Goal: Complete application form

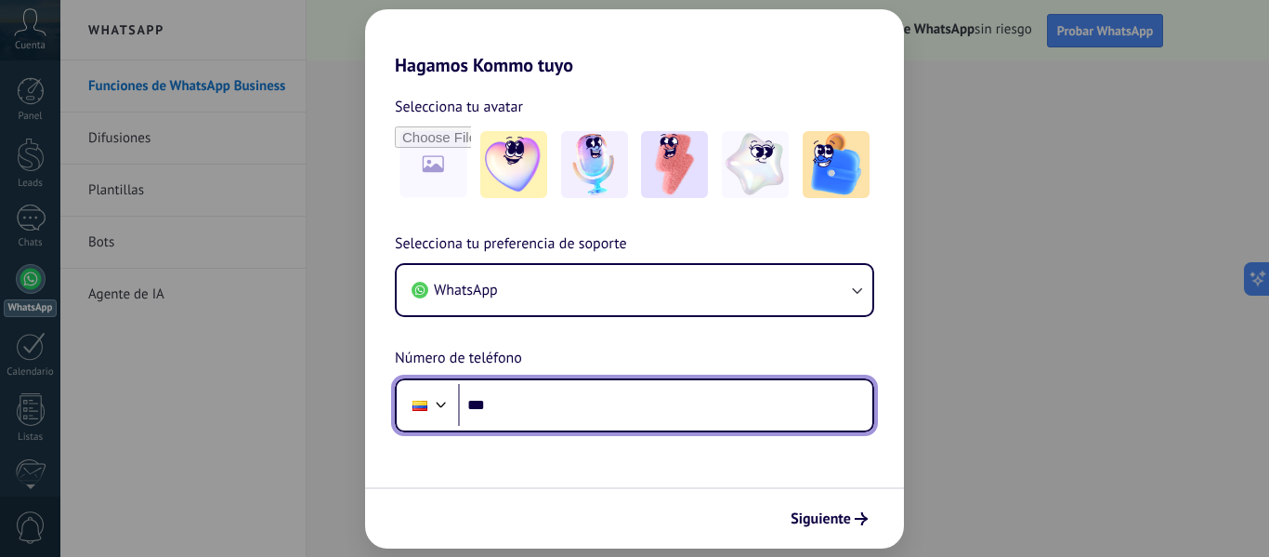
click at [528, 395] on input "***" at bounding box center [665, 405] width 414 height 43
type input "**********"
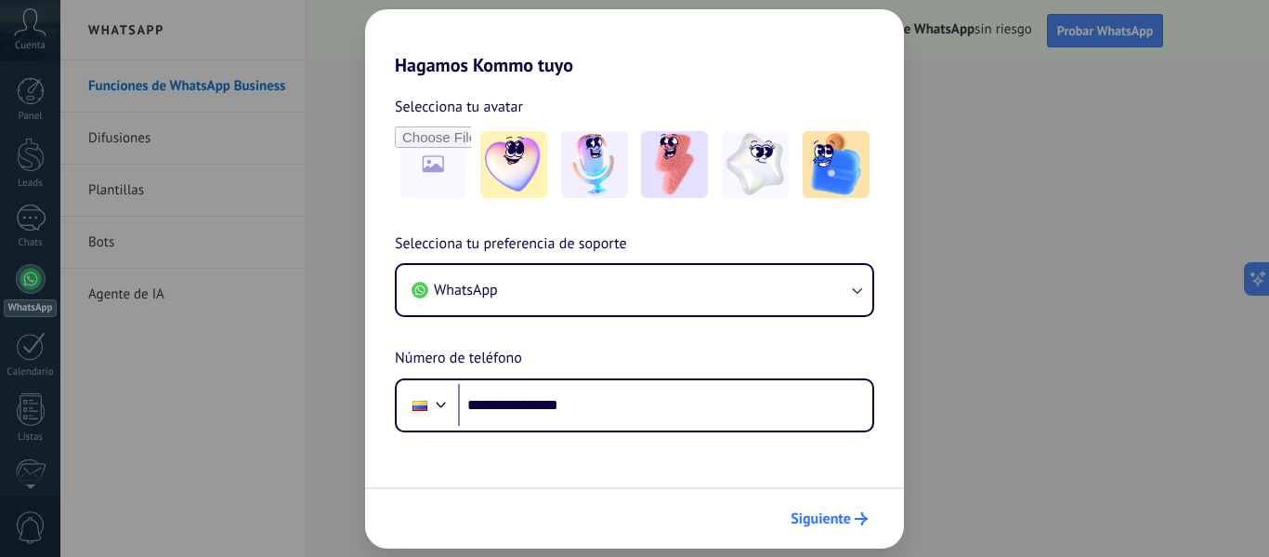
click at [836, 520] on span "Siguiente" at bounding box center [821, 518] width 60 height 13
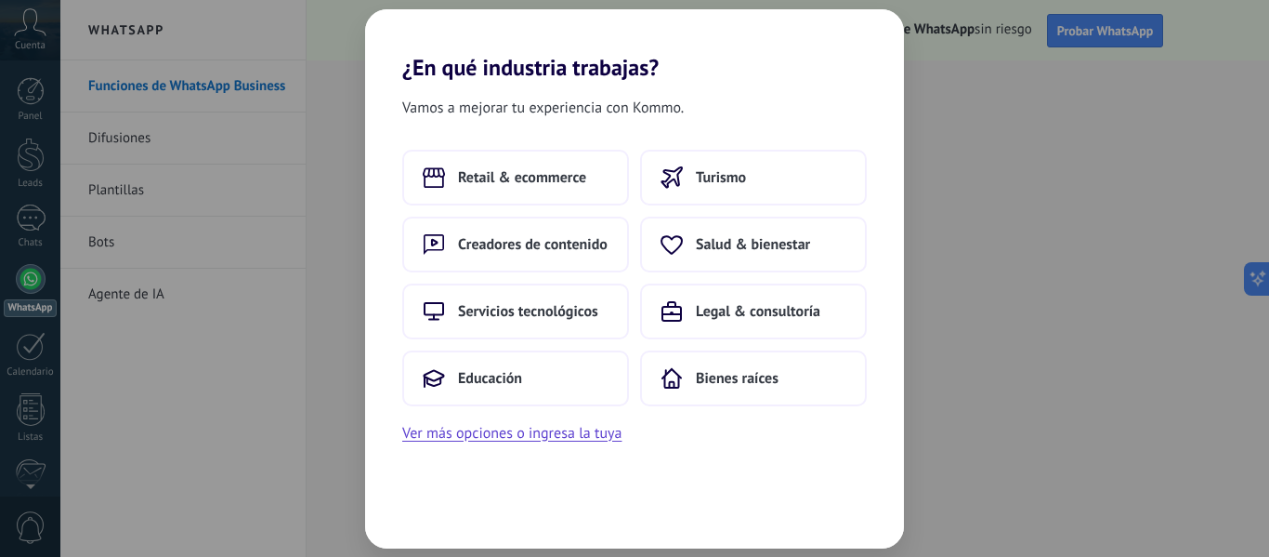
click at [962, 521] on div "¿En qué industria trabajas? Vamos a mejorar tu experiencia con Kommo. Retail & …" at bounding box center [634, 278] width 1269 height 557
click at [1047, 435] on div "¿En qué industria trabajas? Vamos a mejorar tu experiencia con Kommo. Retail & …" at bounding box center [634, 278] width 1269 height 557
click at [519, 173] on span "Retail & ecommerce" at bounding box center [522, 177] width 128 height 19
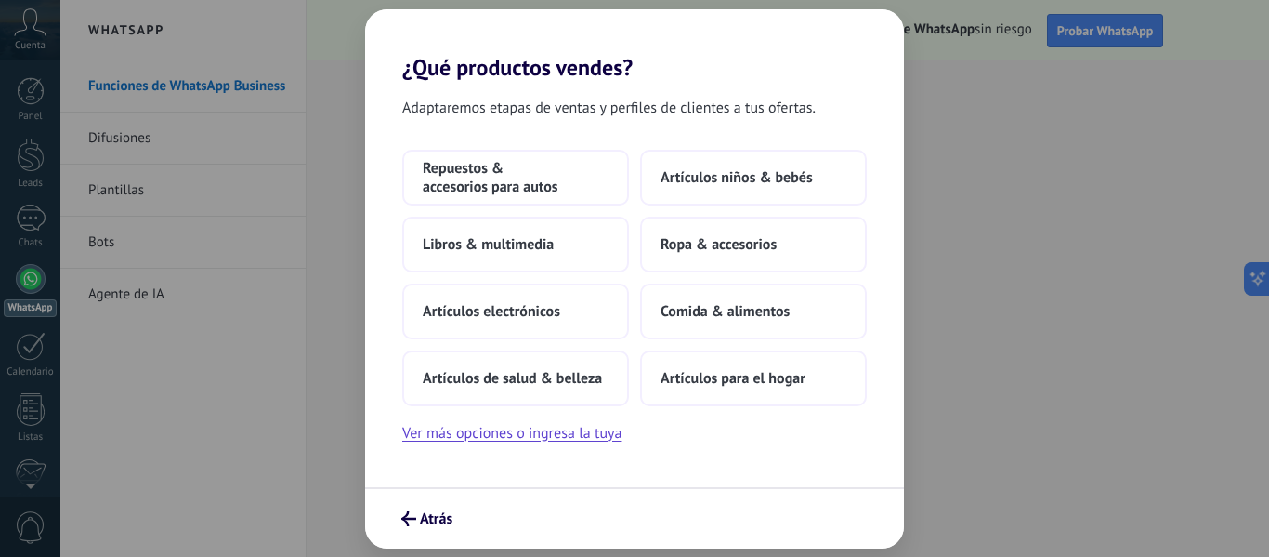
click at [519, 173] on span "Repuestos & accesorios para autos" at bounding box center [516, 177] width 186 height 37
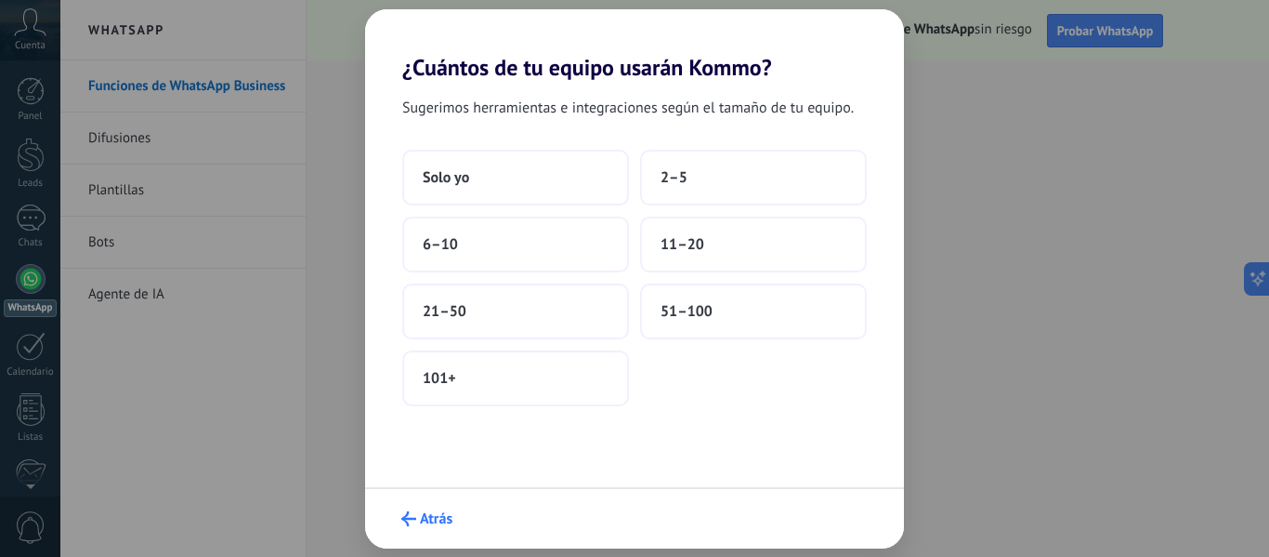
click at [438, 517] on span "Atrás" at bounding box center [436, 518] width 33 height 13
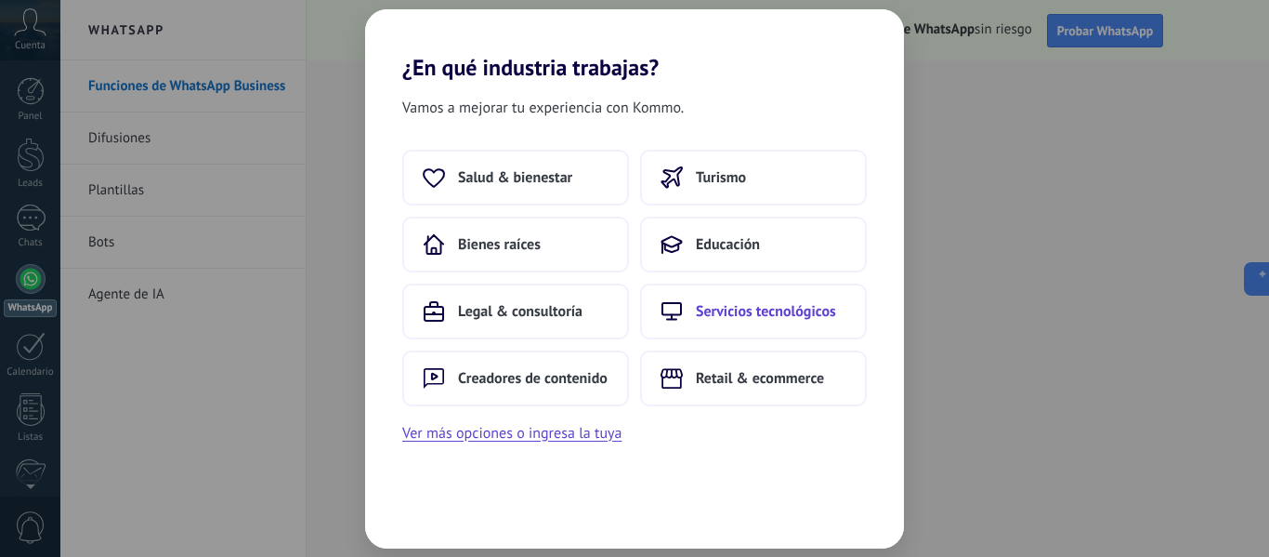
click at [815, 313] on span "Servicios tecnológicos" at bounding box center [766, 311] width 140 height 19
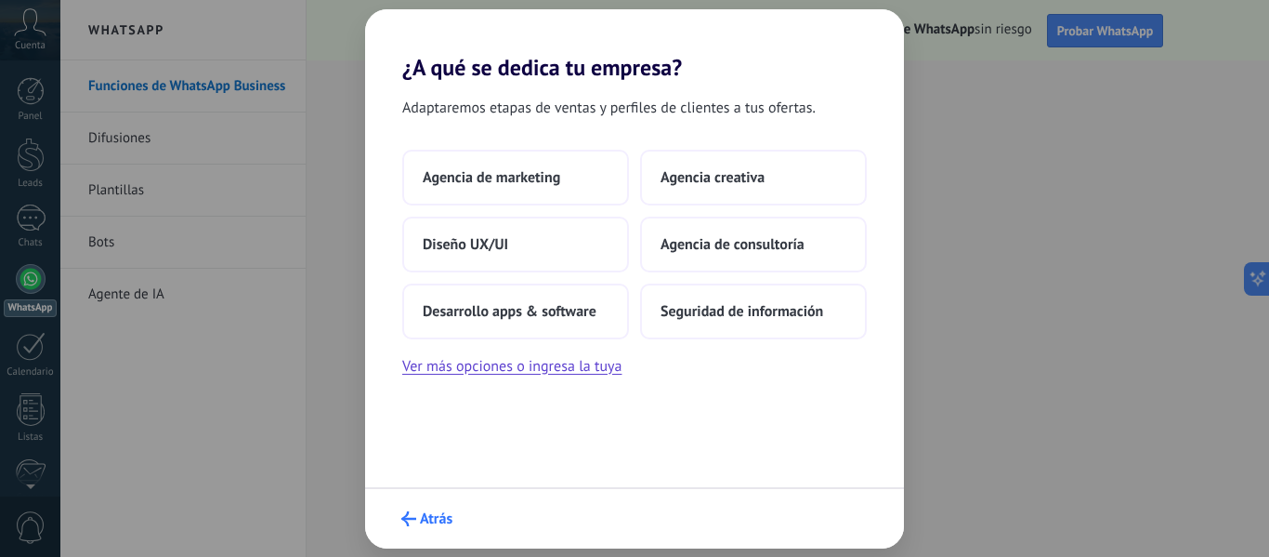
click at [430, 512] on span "Atrás" at bounding box center [436, 518] width 33 height 13
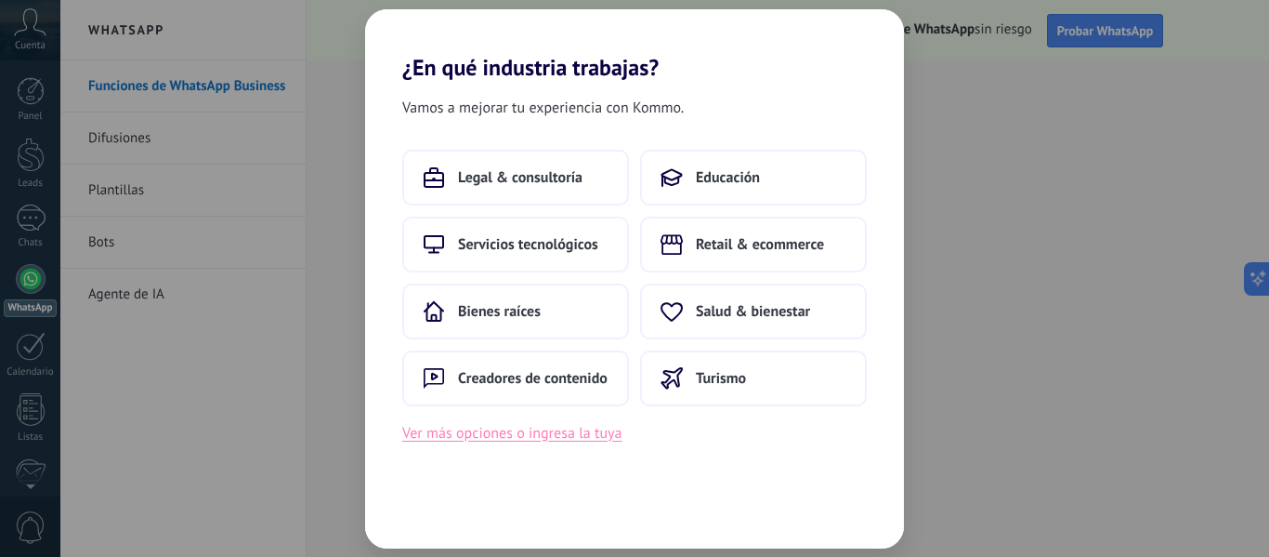
click at [548, 440] on button "Ver más opciones o ingresa la tuya" at bounding box center [511, 433] width 219 height 24
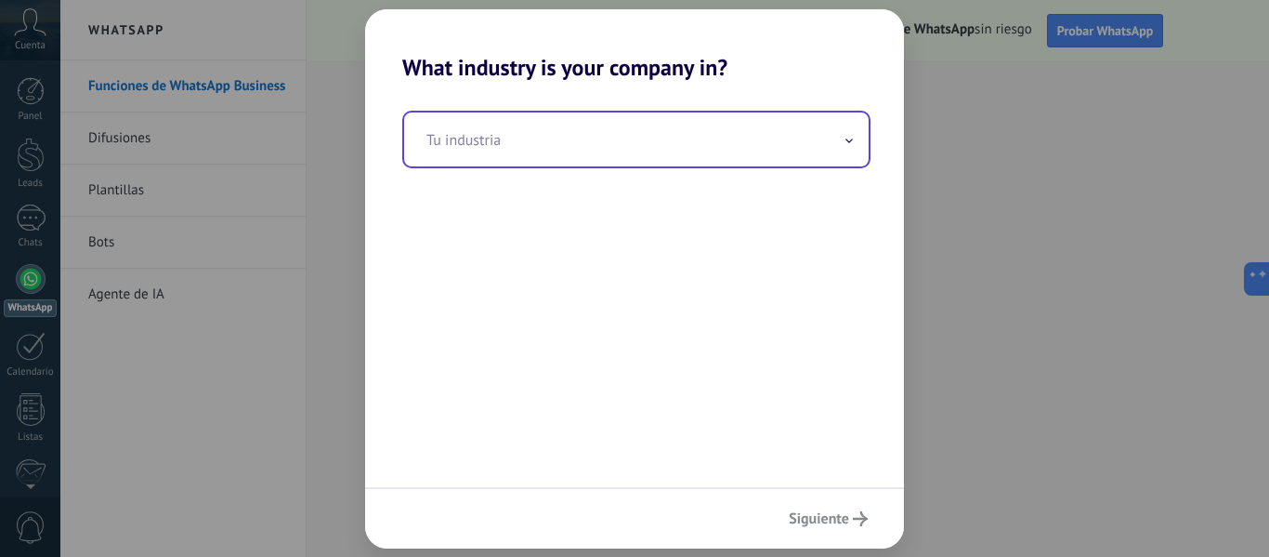
click at [510, 148] on input "text" at bounding box center [636, 139] width 465 height 54
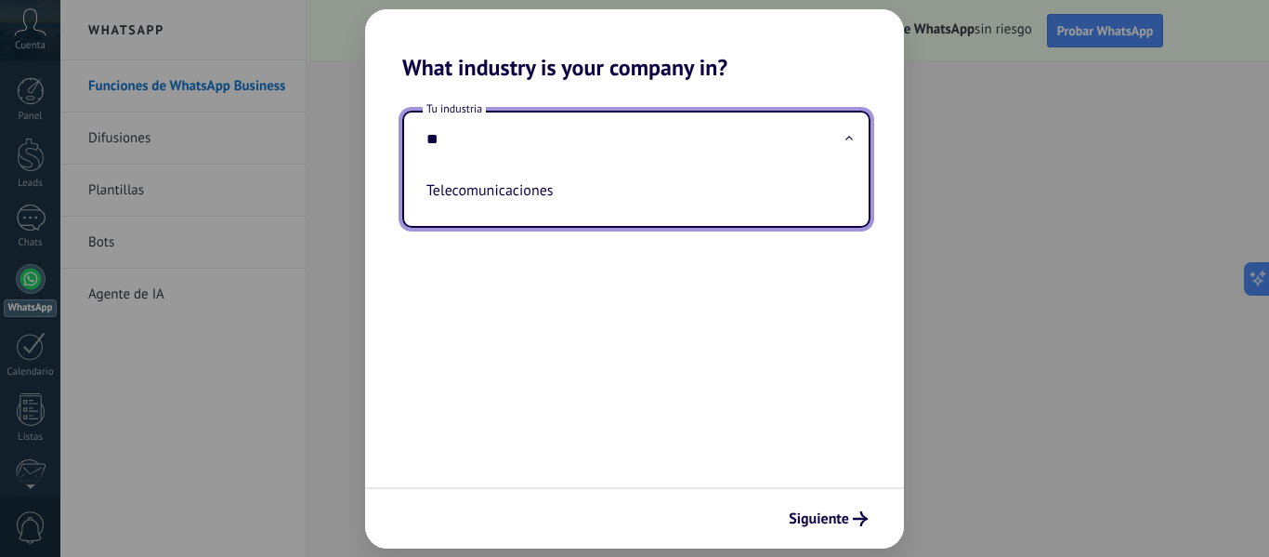
type input "*"
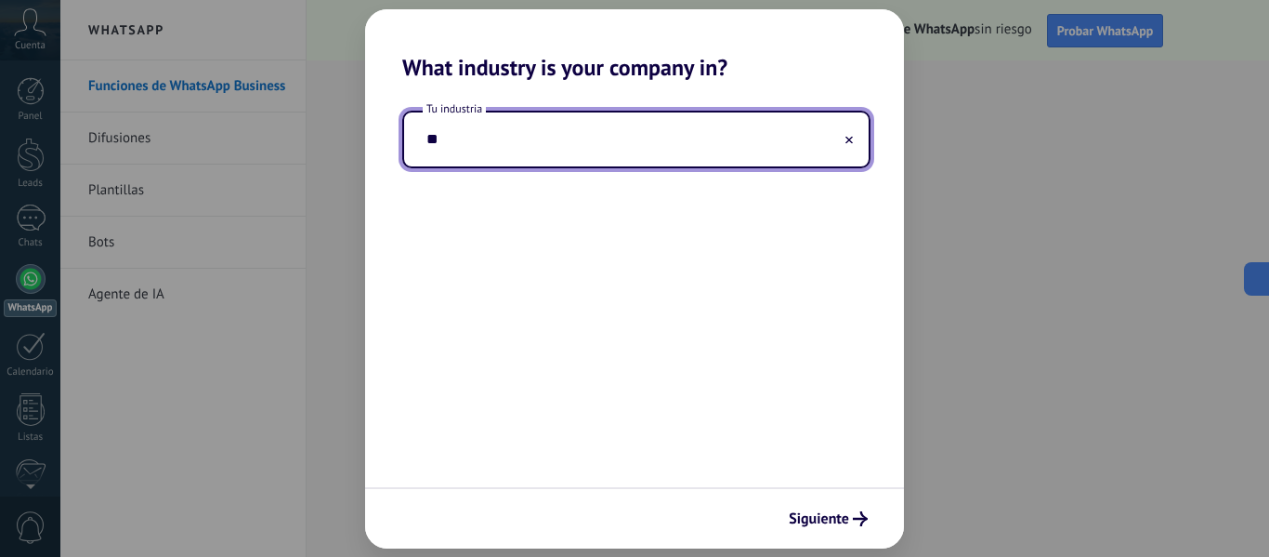
type input "*"
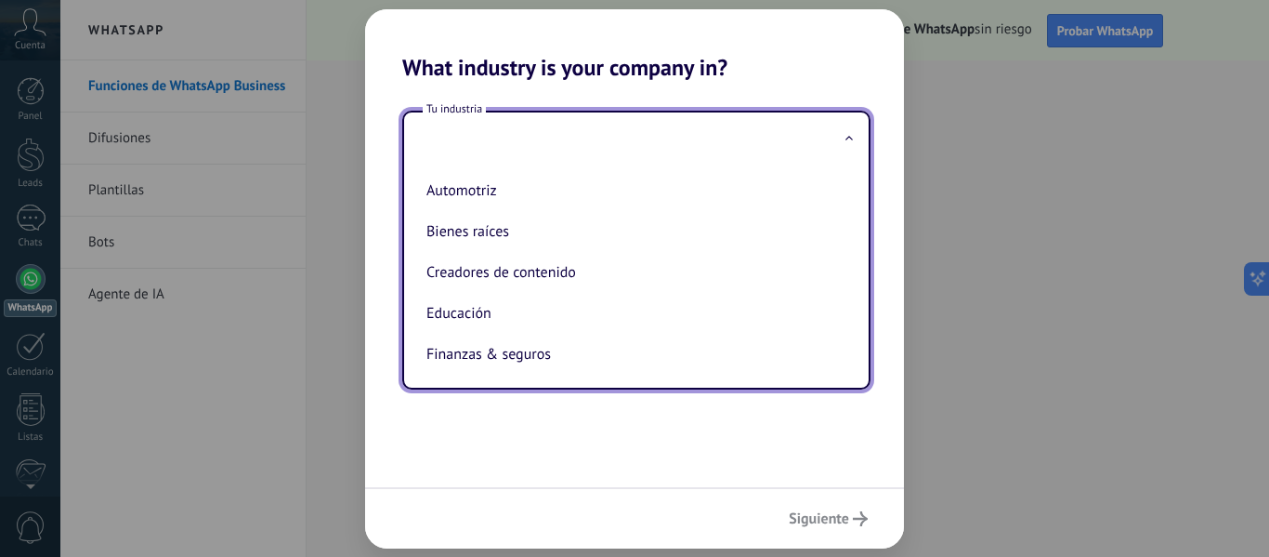
type input "*"
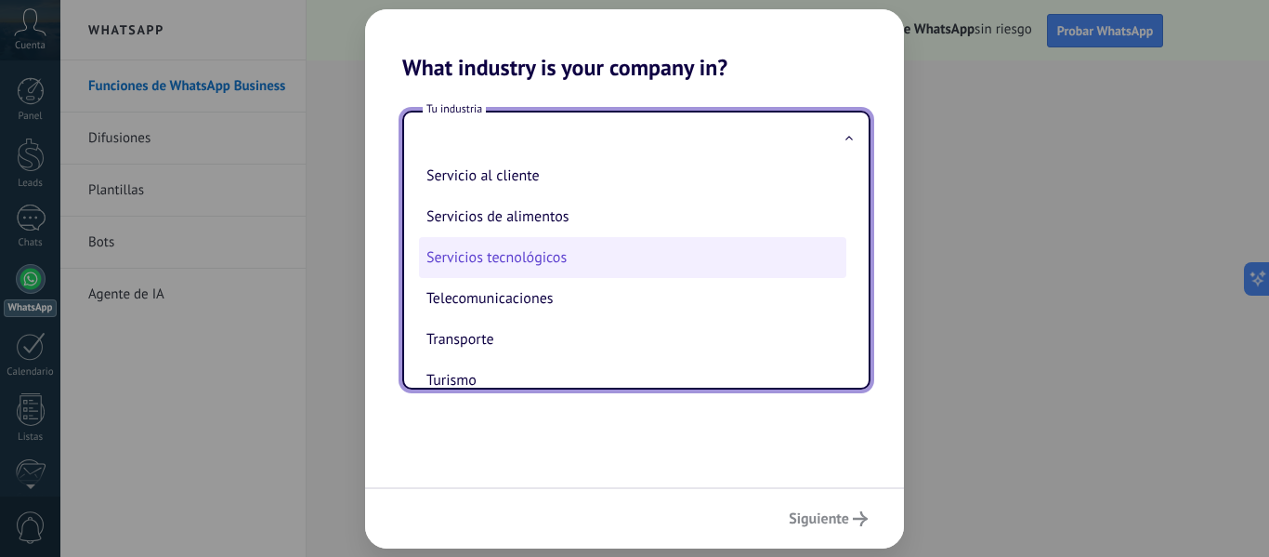
scroll to position [492, 0]
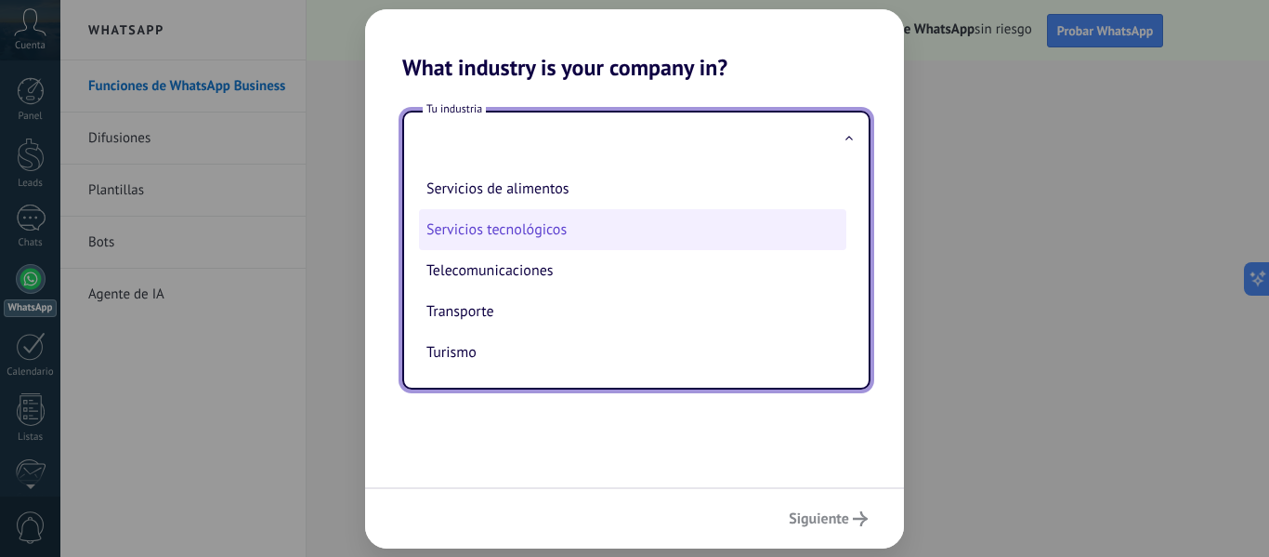
click at [529, 231] on li "Servicios tecnológicos" at bounding box center [632, 229] width 427 height 41
type input "**********"
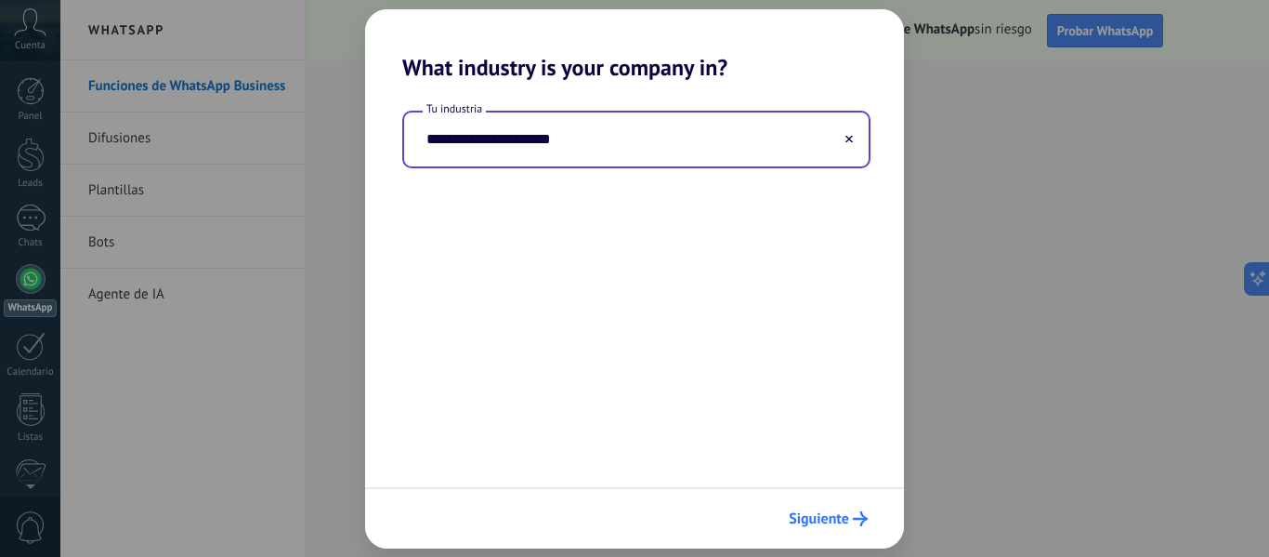
click at [833, 525] on span "Siguiente" at bounding box center [819, 518] width 60 height 13
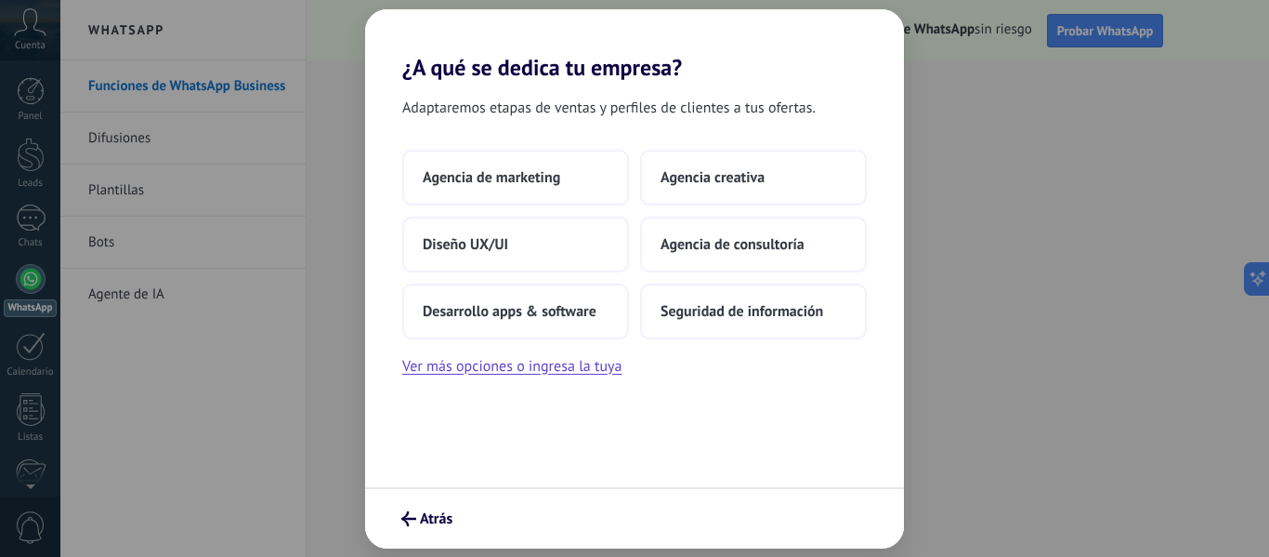
click at [488, 390] on div "Adaptaremos etapas de ventas y perfiles de clientes a tus ofertas. Agencia de m…" at bounding box center [634, 284] width 539 height 406
click at [489, 376] on button "Ver más opciones o ingresa la tuya" at bounding box center [511, 366] width 219 height 24
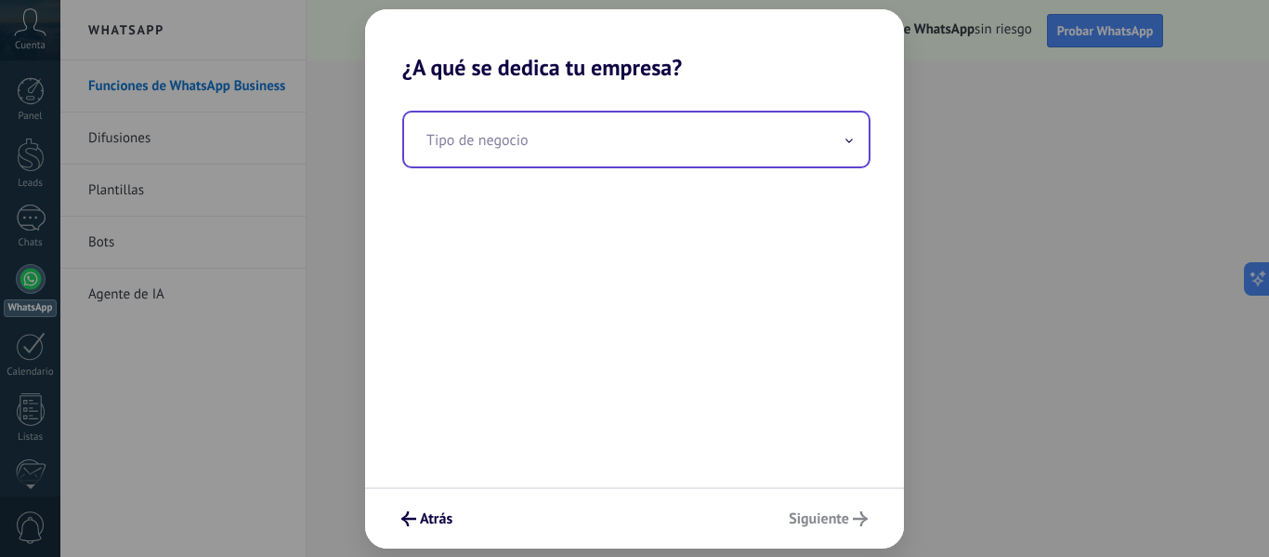
click at [502, 157] on input "text" at bounding box center [636, 139] width 465 height 54
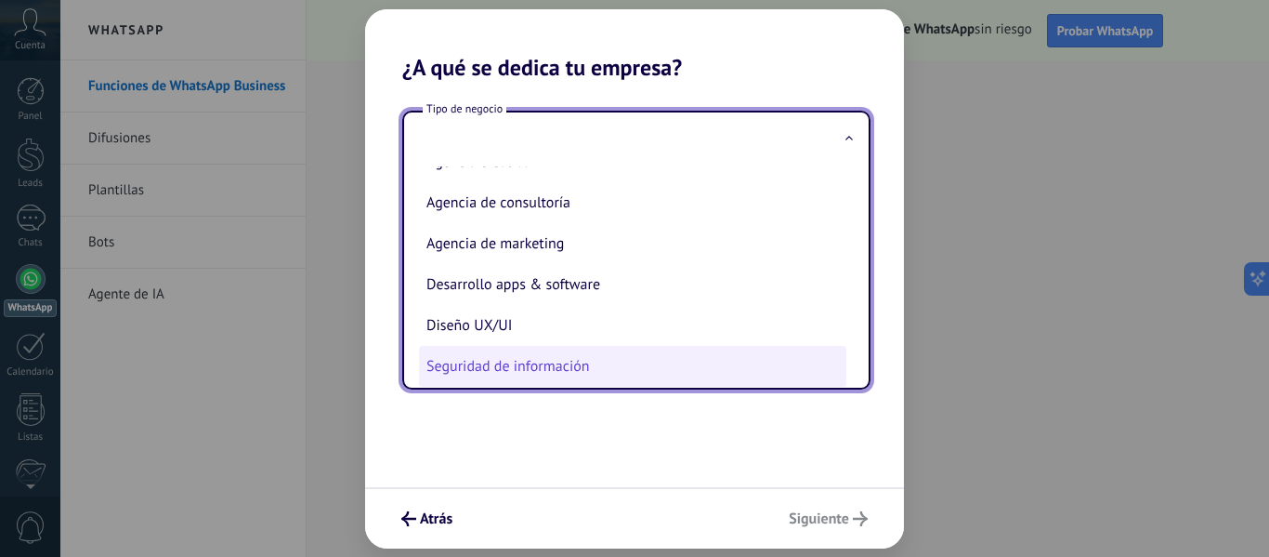
scroll to position [43, 0]
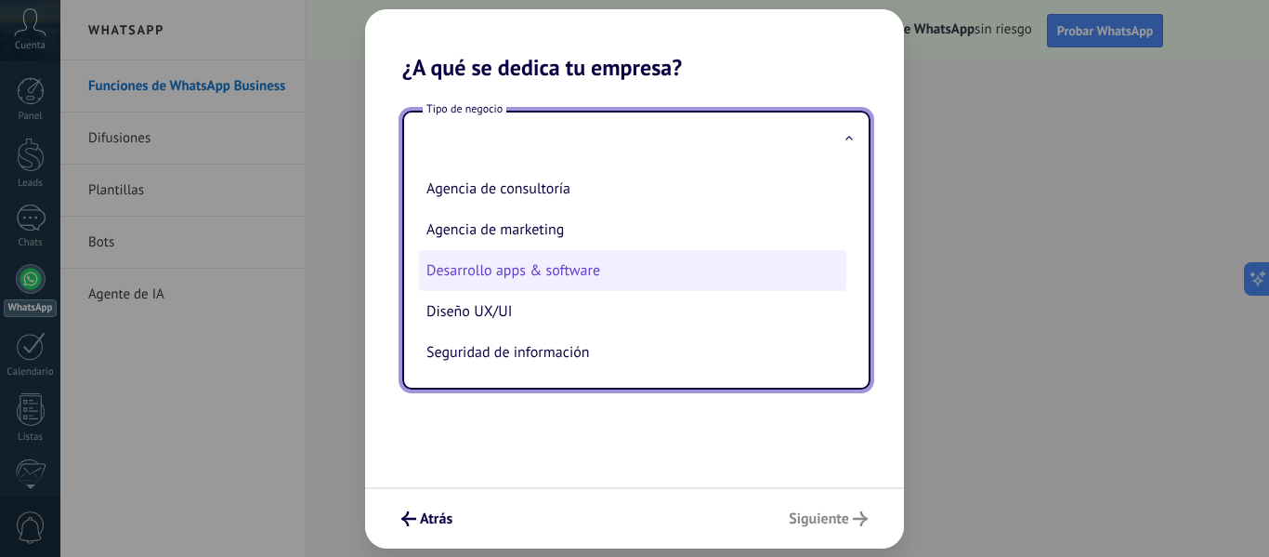
click at [564, 274] on li "Desarrollo apps & software" at bounding box center [632, 270] width 427 height 41
type input "**********"
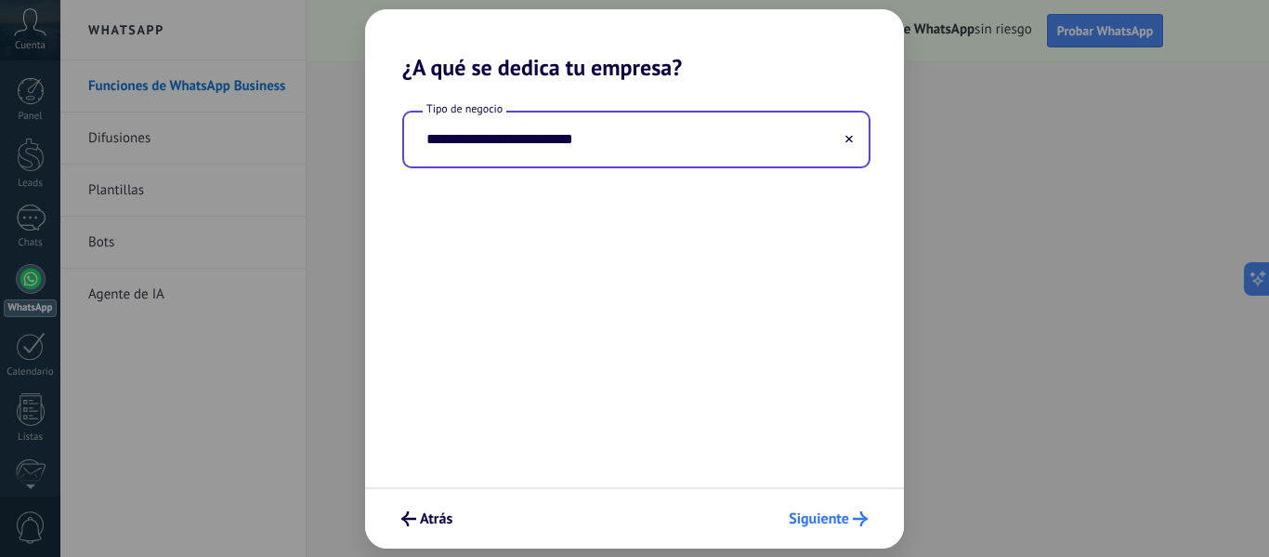
click at [837, 518] on span "Siguiente" at bounding box center [819, 518] width 60 height 13
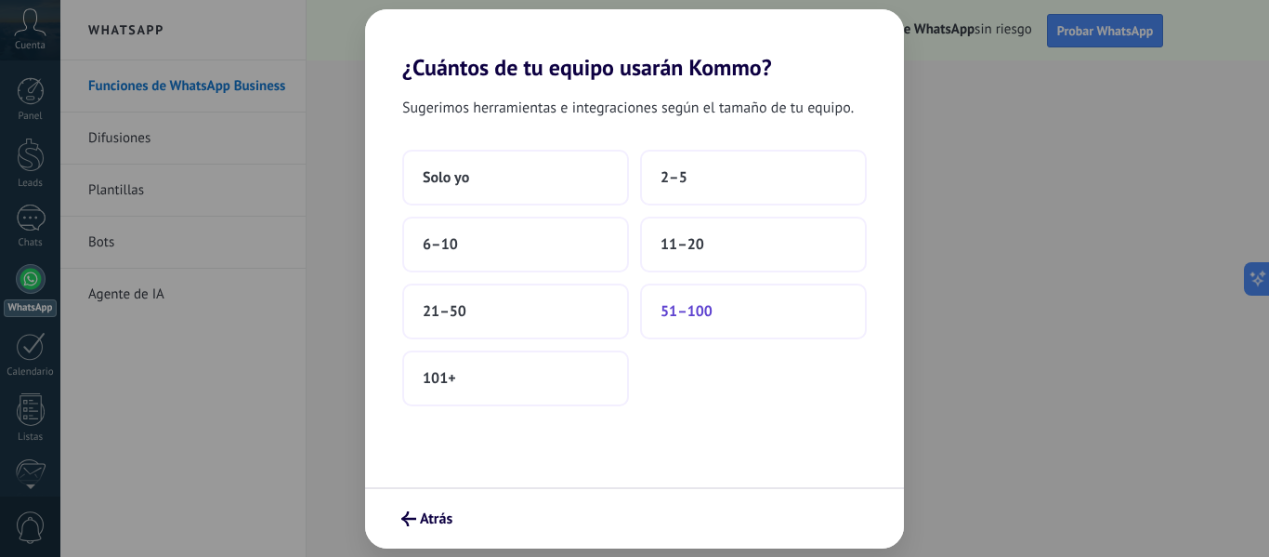
click at [725, 316] on button "51–100" at bounding box center [753, 311] width 227 height 56
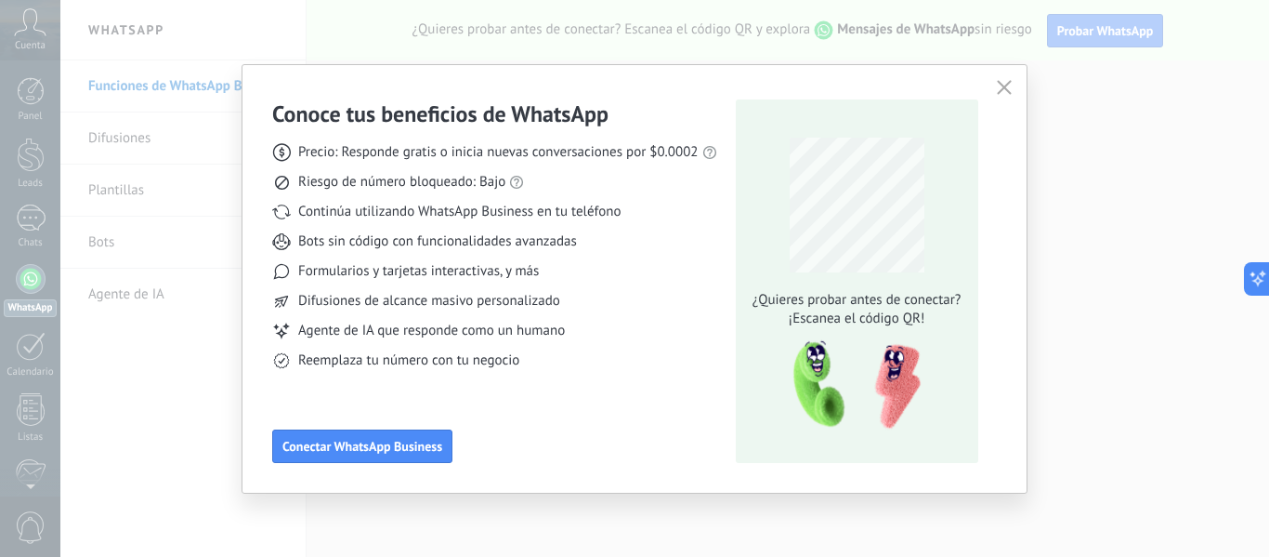
click at [999, 93] on use "button" at bounding box center [1004, 87] width 14 height 14
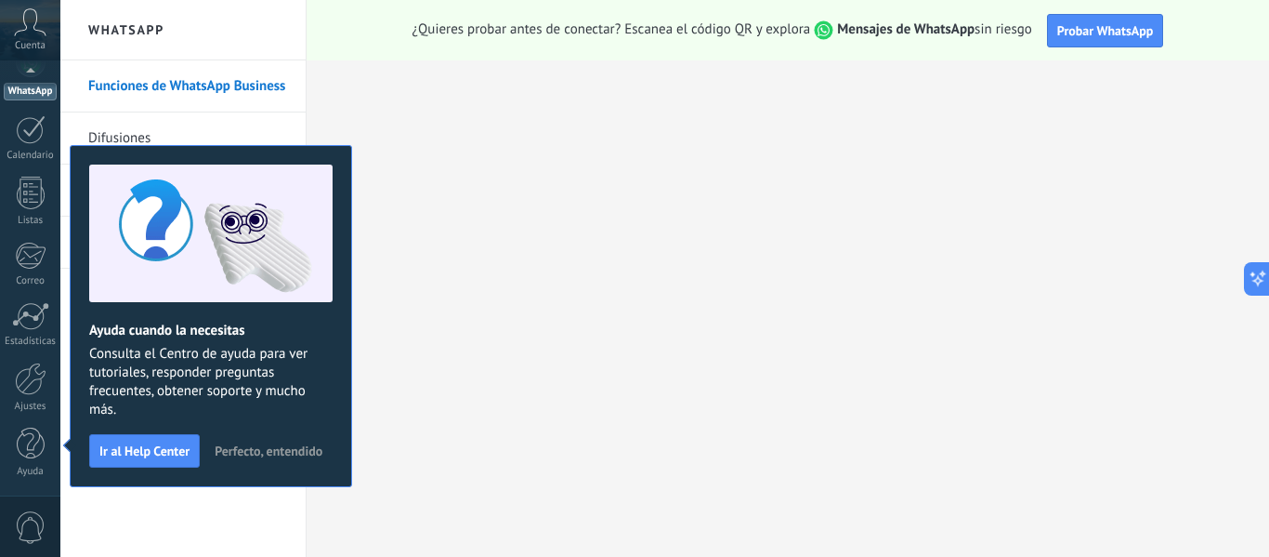
scroll to position [0, 0]
click at [190, 487] on div "Ayuda cuando la necesitas Consulta el Centro de ayuda para ver tutoriales, resp…" at bounding box center [211, 316] width 282 height 342
